Goal: Information Seeking & Learning: Compare options

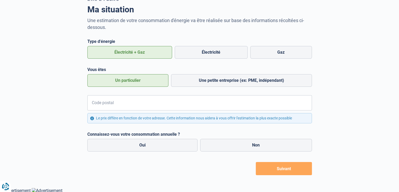
scroll to position [34, 0]
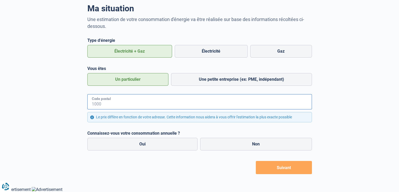
click at [150, 107] on input "Code postal" at bounding box center [199, 101] width 225 height 15
type input "9000"
click at [132, 145] on label "Oui" at bounding box center [142, 144] width 111 height 13
click at [132, 145] on input "Oui" at bounding box center [142, 144] width 111 height 13
radio input "true"
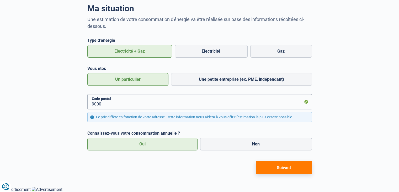
click at [269, 161] on button "Suivant" at bounding box center [284, 167] width 56 height 13
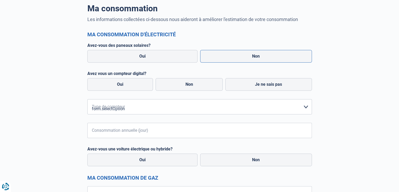
click at [260, 58] on label "Non" at bounding box center [256, 56] width 112 height 13
click at [260, 58] on input "Non" at bounding box center [256, 56] width 112 height 13
radio input "true"
radio input "false"
radio input "true"
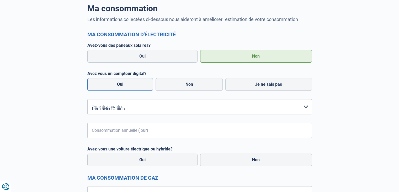
click at [126, 87] on label "Oui" at bounding box center [120, 84] width 66 height 13
click at [126, 87] on input "Oui" at bounding box center [120, 84] width 66 height 13
radio input "true"
click at [186, 86] on label "Non" at bounding box center [189, 84] width 67 height 13
click at [186, 86] on input "Non" at bounding box center [189, 84] width 67 height 13
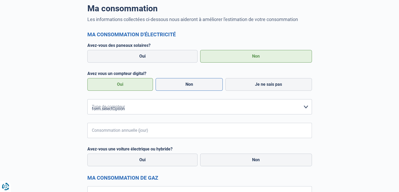
radio input "true"
radio input "false"
radio input "true"
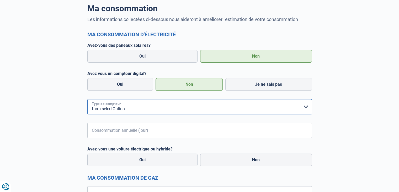
click at [161, 111] on select "form.selectOption Mono-horaire Bi-horaire Mono-horaire + exclusif nuit Bi-horai…" at bounding box center [199, 106] width 225 height 15
select select "day_single_rate"
click at [87, 99] on select "form.selectOption Mono-horaire Bi-horaire Mono-horaire + exclusif nuit Bi-horai…" at bounding box center [199, 106] width 225 height 15
click at [151, 135] on input "Consommation annuelle (jour)" at bounding box center [206, 130] width 211 height 15
type input "3500"
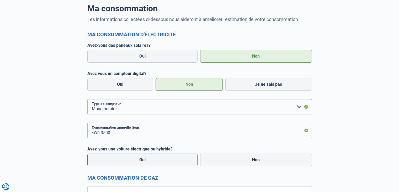
click at [163, 159] on label "Oui" at bounding box center [142, 159] width 111 height 13
click at [163, 159] on input "Oui" at bounding box center [142, 159] width 111 height 13
radio input "true"
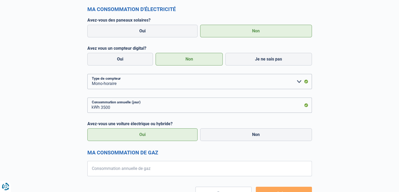
scroll to position [85, 0]
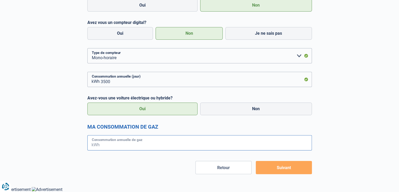
click at [167, 143] on input "Consommation annuelle de gaz" at bounding box center [206, 142] width 211 height 15
type input "16000"
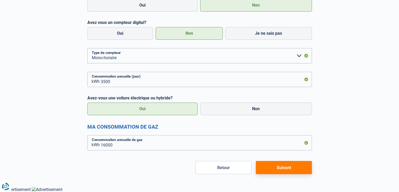
click at [264, 169] on button "Suivant" at bounding box center [284, 167] width 56 height 13
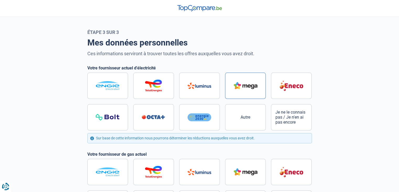
click at [246, 85] on img at bounding box center [246, 85] width 24 height 7
click at [246, 85] on input "radio" at bounding box center [199, 101] width 225 height 58
radio input "true"
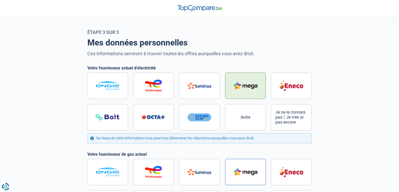
click at [233, 168] on label at bounding box center [245, 172] width 41 height 26
radio input "true"
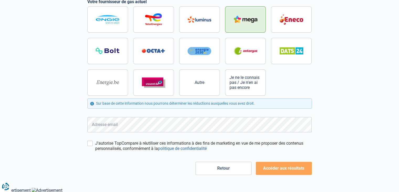
scroll to position [153, 0]
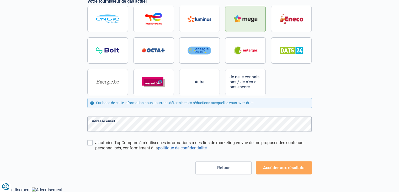
click at [280, 170] on button "Accéder aux résultats" at bounding box center [284, 167] width 56 height 13
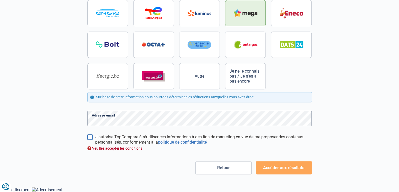
click at [89, 135] on input "J'autorise TopCompare à réutiliser ces informations à des fins de marketing en …" at bounding box center [89, 136] width 5 height 5
checkbox input "true"
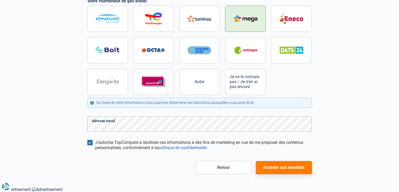
scroll to position [153, 0]
click at [120, 125] on form "Votre fournisseur actuel d'électricité Autre Je ne le connais pas / Je n'en ai …" at bounding box center [199, 43] width 225 height 261
click at [292, 168] on button "Accéder aux résultats" at bounding box center [284, 167] width 56 height 13
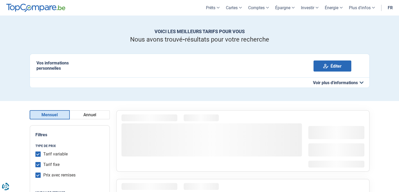
click at [86, 114] on button "Annuel" at bounding box center [90, 114] width 40 height 9
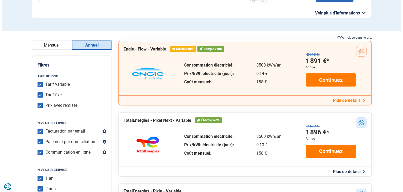
scroll to position [79, 0]
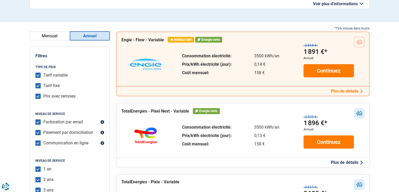
click at [343, 92] on button "Plus de détails" at bounding box center [346, 91] width 35 height 6
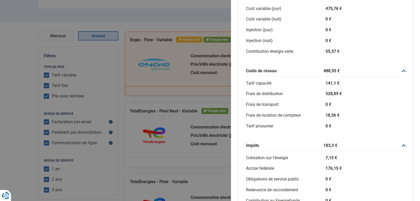
scroll to position [43, 0]
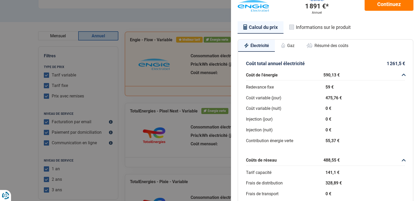
click at [292, 45] on button "Gaz" at bounding box center [287, 46] width 25 height 12
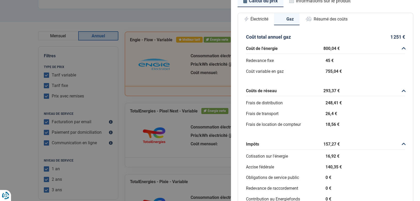
scroll to position [110, 0]
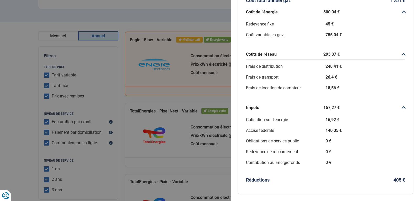
click at [182, 101] on div "Plus de détails - Engie Meilleur tarif Énergie verte Engie - Flow - Variable 2 …" at bounding box center [210, 100] width 420 height 201
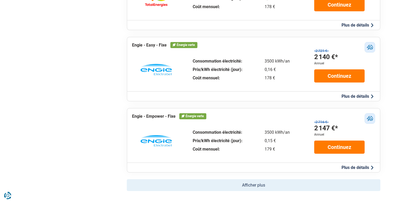
scroll to position [289, 0]
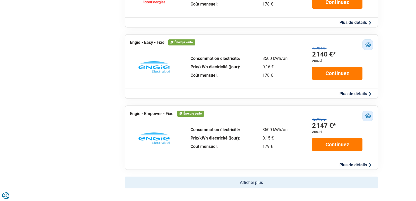
click at [361, 95] on button "Plus de détails" at bounding box center [355, 94] width 35 height 6
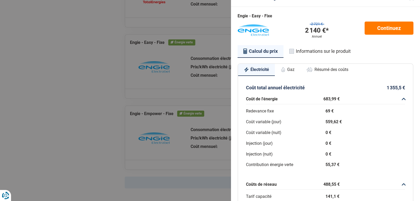
scroll to position [8, 0]
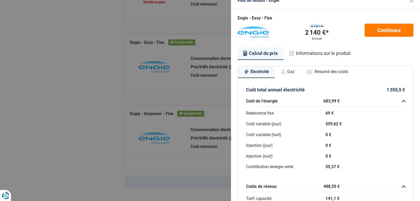
click at [289, 71] on button "Gaz" at bounding box center [287, 72] width 25 height 12
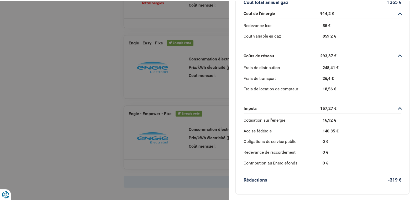
scroll to position [101, 0]
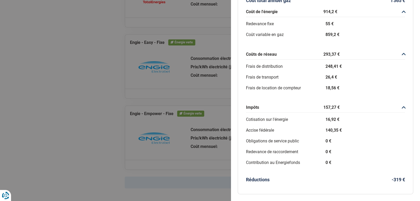
click at [153, 91] on div "Plus de détails - Engie Engie - Easy - Fixe 2 721 € 2 140 €* Annuel Continuez C…" at bounding box center [210, 100] width 420 height 201
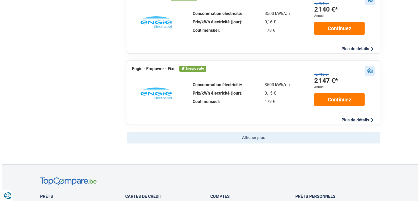
scroll to position [341, 0]
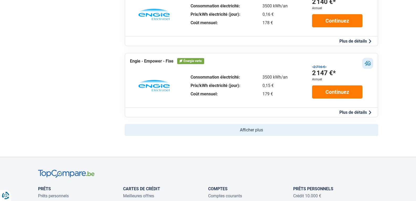
click at [354, 111] on button "Plus de détails" at bounding box center [355, 112] width 35 height 6
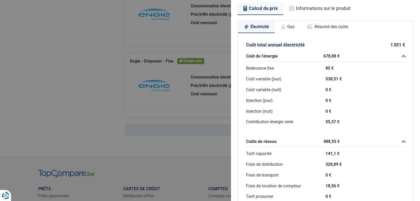
scroll to position [53, 0]
click at [291, 25] on button "Gaz" at bounding box center [287, 27] width 25 height 12
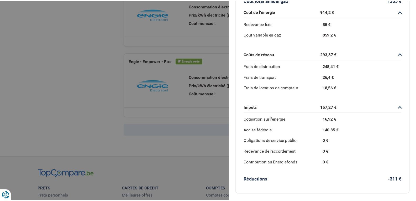
scroll to position [101, 0]
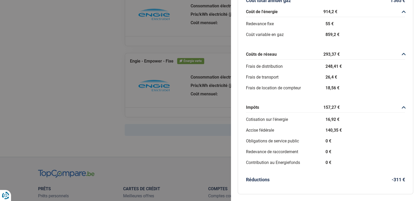
click at [202, 126] on div "Plus de détails - Engie Engie - Empower - Fixe 2 716 € 2 147 €* Annuel Continue…" at bounding box center [210, 100] width 420 height 201
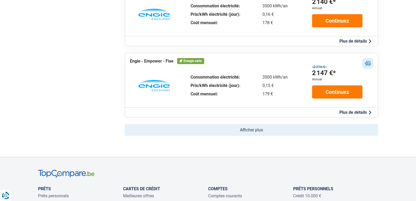
click at [208, 135] on button "Afficher plus" at bounding box center [252, 130] width 254 height 12
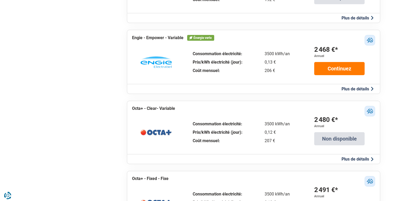
scroll to position [578, 0]
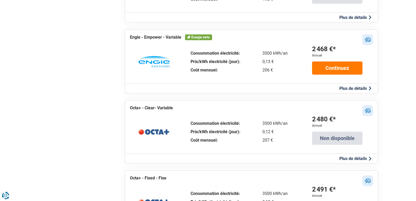
click at [348, 87] on button "Plus de détails" at bounding box center [355, 89] width 35 height 6
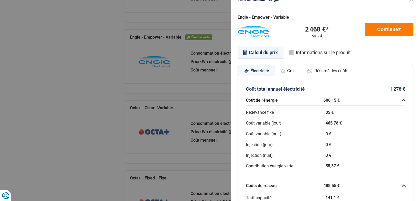
scroll to position [0, 0]
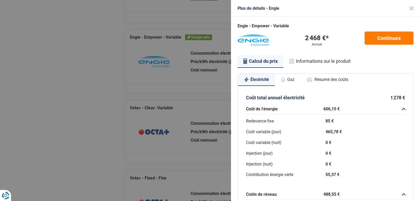
click at [294, 75] on button "Gaz" at bounding box center [287, 80] width 25 height 12
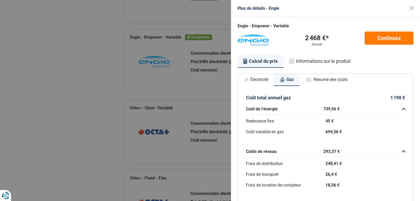
click at [122, 91] on div "Plus de détails - Engie Engie - Empower - Variable 2 468 €* Annuel Continuez Ca…" at bounding box center [210, 100] width 420 height 201
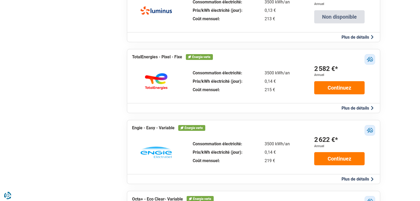
scroll to position [919, 0]
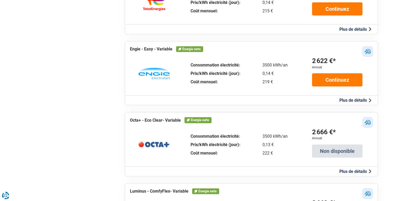
click at [343, 100] on button "Plus de détails" at bounding box center [355, 100] width 35 height 6
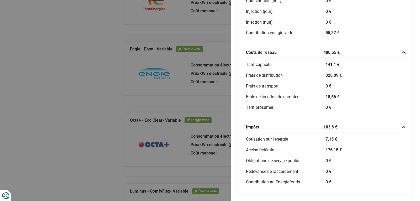
scroll to position [0, 0]
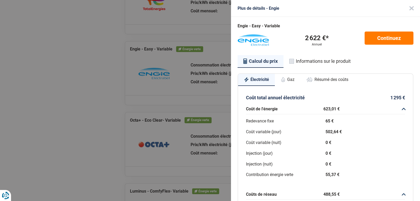
click at [288, 81] on button "Gaz" at bounding box center [287, 80] width 25 height 12
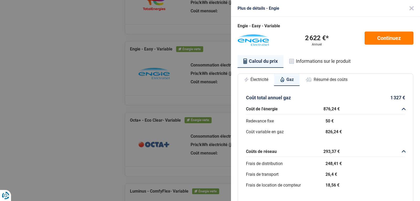
drag, startPoint x: 250, startPoint y: 85, endPoint x: 252, endPoint y: 82, distance: 2.9
click at [250, 85] on button "Électricité" at bounding box center [256, 80] width 36 height 12
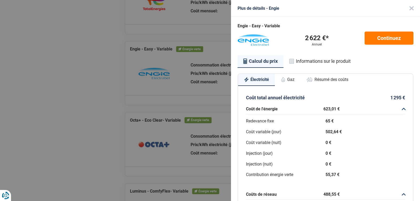
click at [114, 109] on div "Plus de détails - Engie Engie - Easy - Variable 2 622 €* Annuel Continuez Calcu…" at bounding box center [210, 100] width 420 height 201
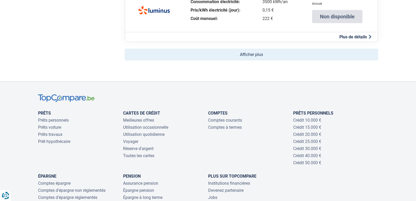
scroll to position [1129, 0]
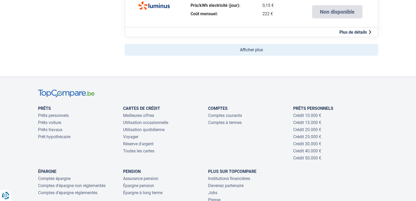
click at [250, 49] on button "Afficher plus" at bounding box center [252, 50] width 254 height 12
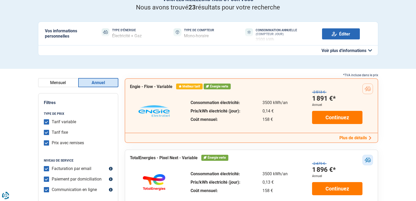
scroll to position [0, 0]
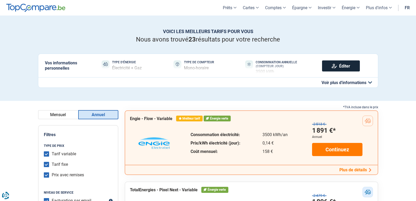
click at [344, 67] on link "Éditer" at bounding box center [341, 65] width 38 height 11
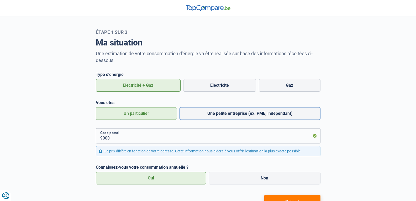
click at [195, 115] on label "Une petite entreprise (ex: PME, indépendant)" at bounding box center [250, 113] width 141 height 13
click at [195, 115] on input "Une petite entreprise (ex: PME, indépendant)" at bounding box center [250, 113] width 141 height 13
radio input "true"
radio input "false"
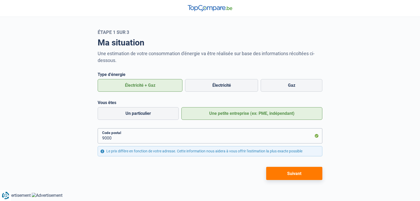
click at [287, 178] on button "Suivant" at bounding box center [294, 173] width 56 height 13
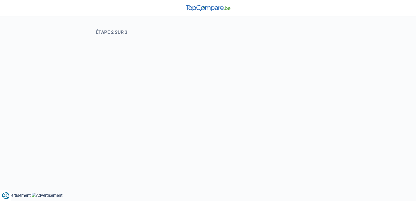
select select "day_single_rate"
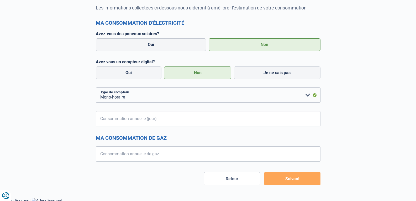
scroll to position [48, 0]
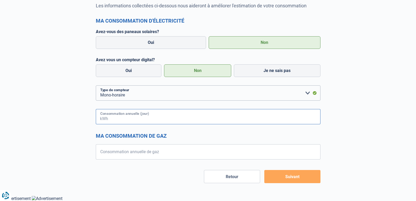
click at [175, 118] on input "Consommation annuelle (jour)" at bounding box center [214, 116] width 211 height 15
type input "7500"
click at [264, 170] on button "Suivant" at bounding box center [292, 176] width 56 height 13
radio input "false"
radio input "true"
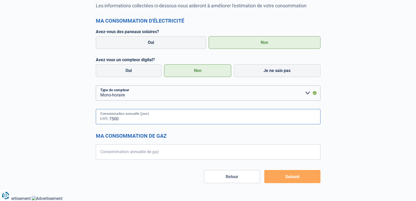
radio input "false"
radio input "true"
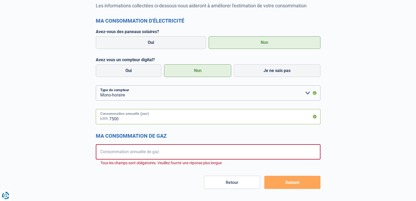
scroll to position [54, 0]
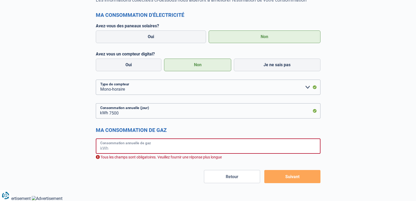
click at [143, 148] on input "Consommation annuelle de gaz" at bounding box center [214, 145] width 211 height 15
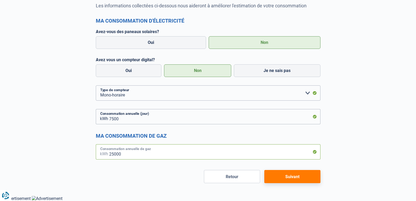
type input "25000"
click at [288, 175] on button "Suivant" at bounding box center [292, 176] width 56 height 13
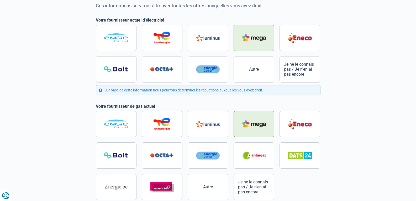
click at [249, 36] on img at bounding box center [254, 37] width 24 height 7
click at [249, 36] on input "radio" at bounding box center [208, 54] width 225 height 58
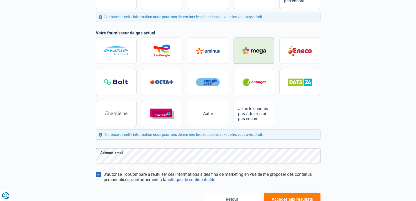
scroll to position [144, 0]
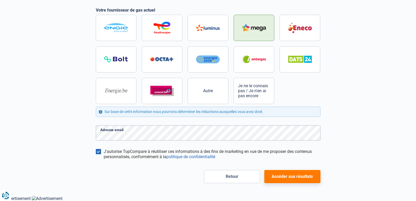
click at [288, 177] on button "Accéder aux résultats" at bounding box center [292, 176] width 56 height 13
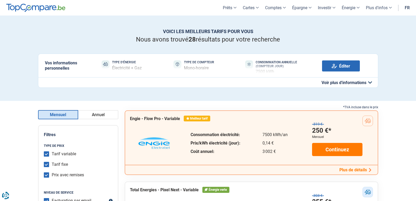
click at [93, 114] on button "Annuel" at bounding box center [98, 114] width 40 height 9
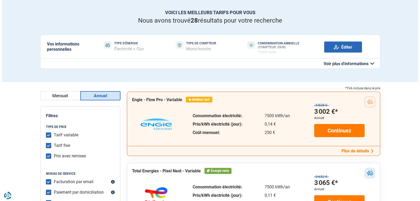
scroll to position [53, 0]
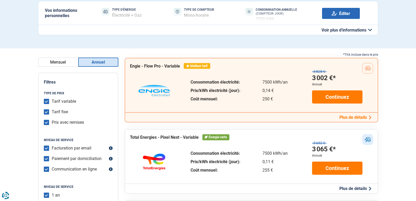
click at [349, 117] on button "Plus de détails" at bounding box center [355, 117] width 35 height 6
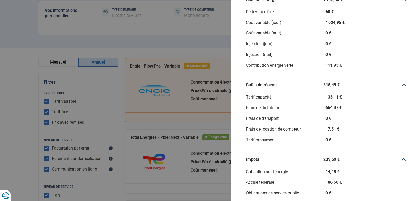
scroll to position [17, 0]
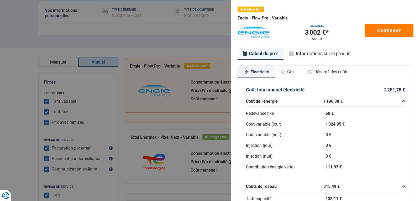
click at [290, 72] on button "Gaz" at bounding box center [287, 72] width 25 height 12
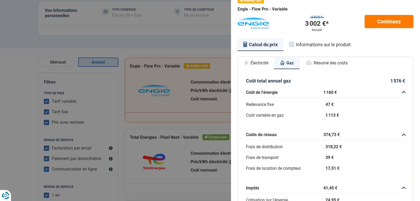
scroll to position [0, 0]
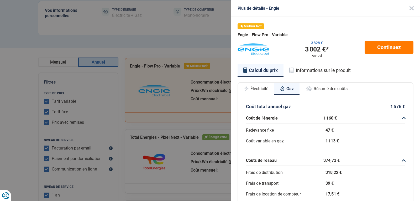
click at [155, 135] on div "Plus de détails - Engie Meilleur tarif Engie - Flow Pro - Variable 3 828 € 3 00…" at bounding box center [210, 100] width 420 height 201
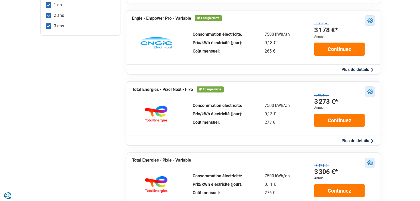
scroll to position [210, 0]
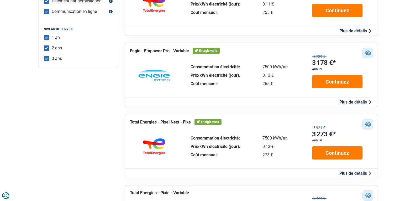
click at [346, 103] on button "Plus de détails" at bounding box center [355, 102] width 35 height 6
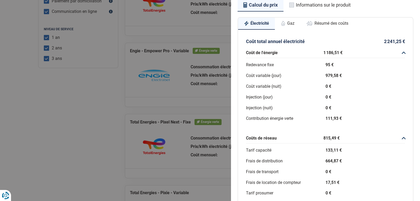
scroll to position [34, 0]
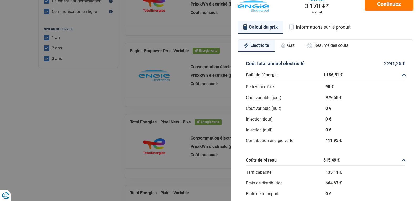
click at [287, 45] on button "Gaz" at bounding box center [287, 46] width 25 height 12
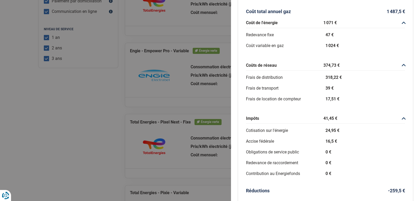
scroll to position [87, 0]
click at [209, 96] on div "Plus de détails - Engie Engie - Empower Pro - Variable 3 729 € 3 178 €* Annuel …" at bounding box center [210, 100] width 420 height 201
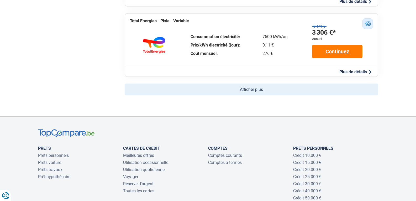
scroll to position [394, 0]
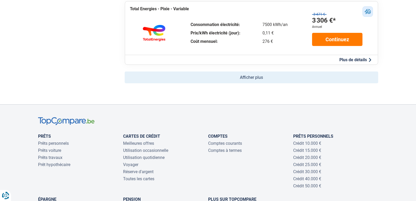
click at [233, 76] on button "Afficher plus" at bounding box center [252, 77] width 254 height 12
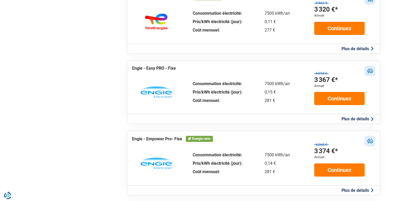
scroll to position [499, 0]
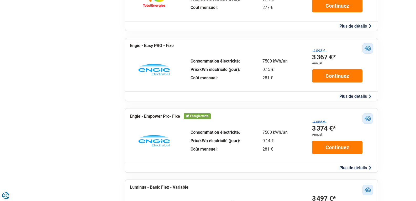
click at [346, 96] on button "Plus de détails" at bounding box center [355, 96] width 35 height 6
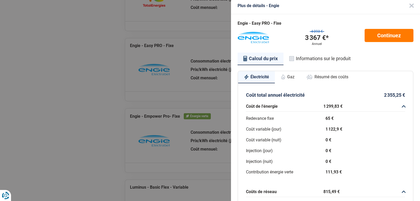
scroll to position [0, 0]
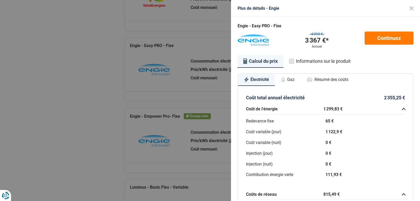
click at [292, 78] on button "Gaz" at bounding box center [287, 80] width 25 height 12
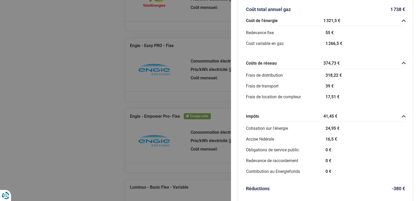
scroll to position [85, 0]
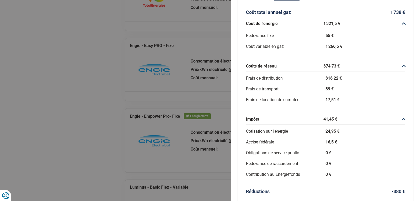
click at [216, 101] on div "Plus de détails - Engie Engie - Easy PRO - Fixe 4 093 € 3 367 €* Annuel Continu…" at bounding box center [210, 100] width 420 height 201
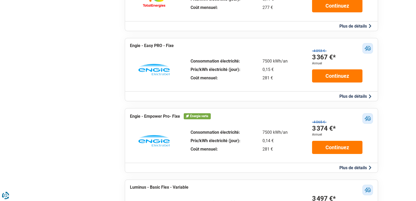
click at [352, 169] on button "Plus de détails" at bounding box center [355, 168] width 35 height 6
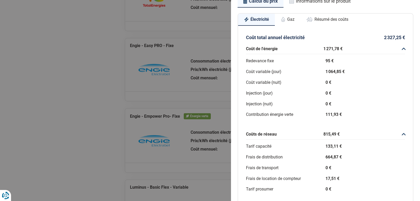
scroll to position [28, 0]
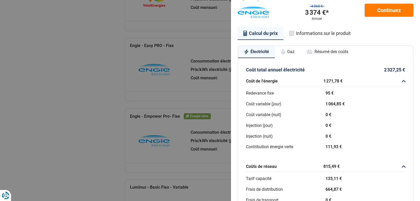
click at [294, 52] on button "Gaz" at bounding box center [287, 52] width 25 height 12
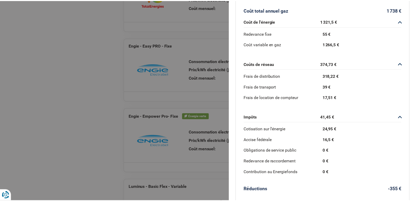
scroll to position [89, 0]
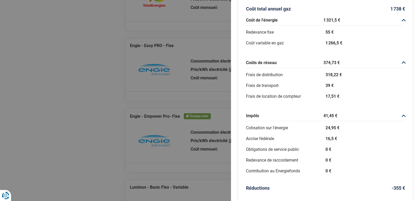
click at [194, 99] on div "Plus de détails - Engie Engie - Empower Pro- Fixe 4 065 € 3 374 €* Annuel Conti…" at bounding box center [210, 100] width 420 height 201
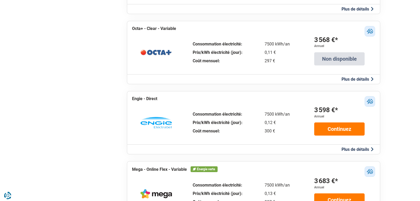
scroll to position [761, 0]
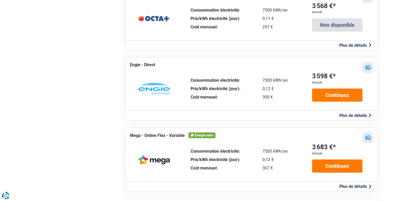
click at [345, 115] on button "Plus de détails" at bounding box center [355, 116] width 35 height 6
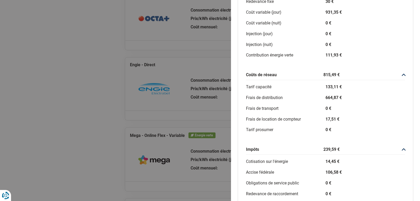
scroll to position [0, 0]
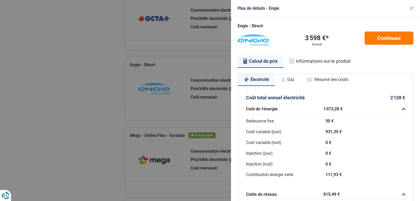
click at [292, 81] on button "Gaz" at bounding box center [287, 80] width 25 height 12
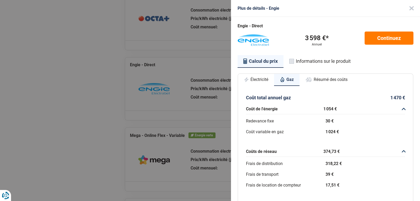
click at [214, 109] on div "Plus de détails - Engie Engie - Direct 3 598 €* Annuel Continuez Calcul du prix…" at bounding box center [210, 100] width 420 height 201
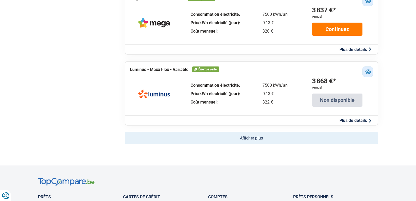
scroll to position [1050, 0]
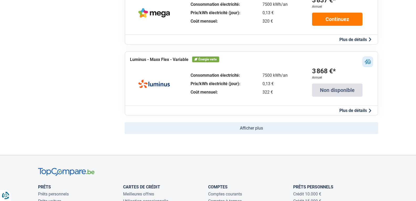
click at [234, 127] on button "Afficher plus" at bounding box center [252, 128] width 254 height 12
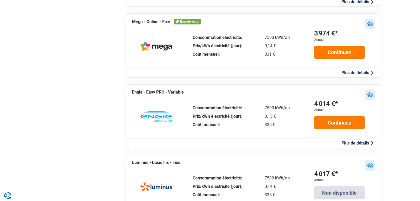
scroll to position [1365, 0]
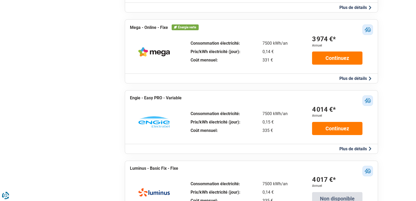
click at [350, 148] on button "Plus de détails" at bounding box center [355, 149] width 35 height 6
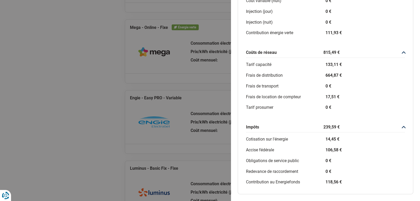
scroll to position [0, 0]
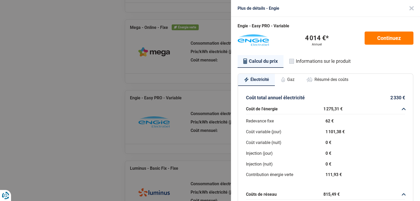
click at [291, 82] on button "Gaz" at bounding box center [287, 80] width 25 height 12
